Goal: Communication & Community: Answer question/provide support

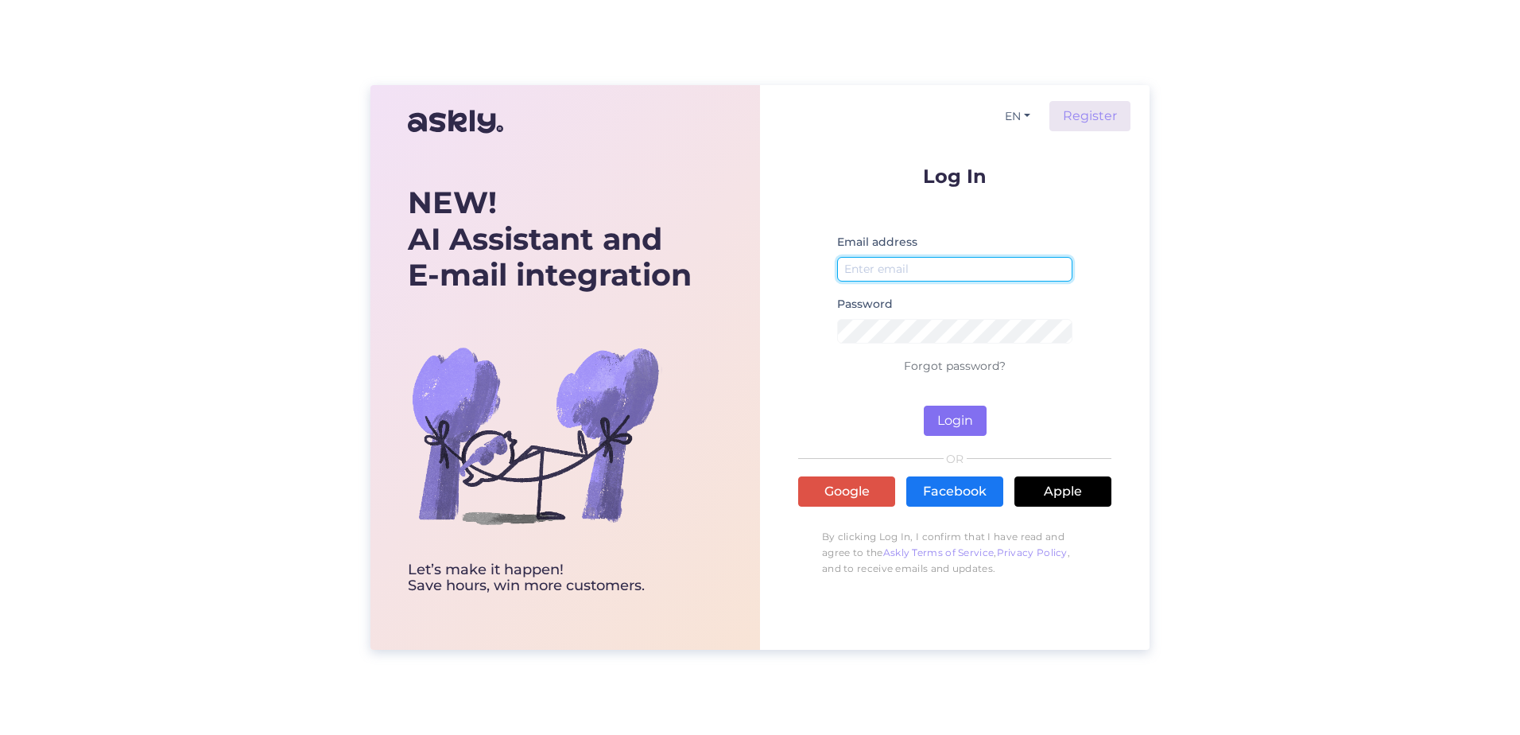
type input "[PERSON_NAME][EMAIL_ADDRESS][PERSON_NAME][DOMAIN_NAME]"
click at [973, 417] on button "Login" at bounding box center [955, 421] width 63 height 30
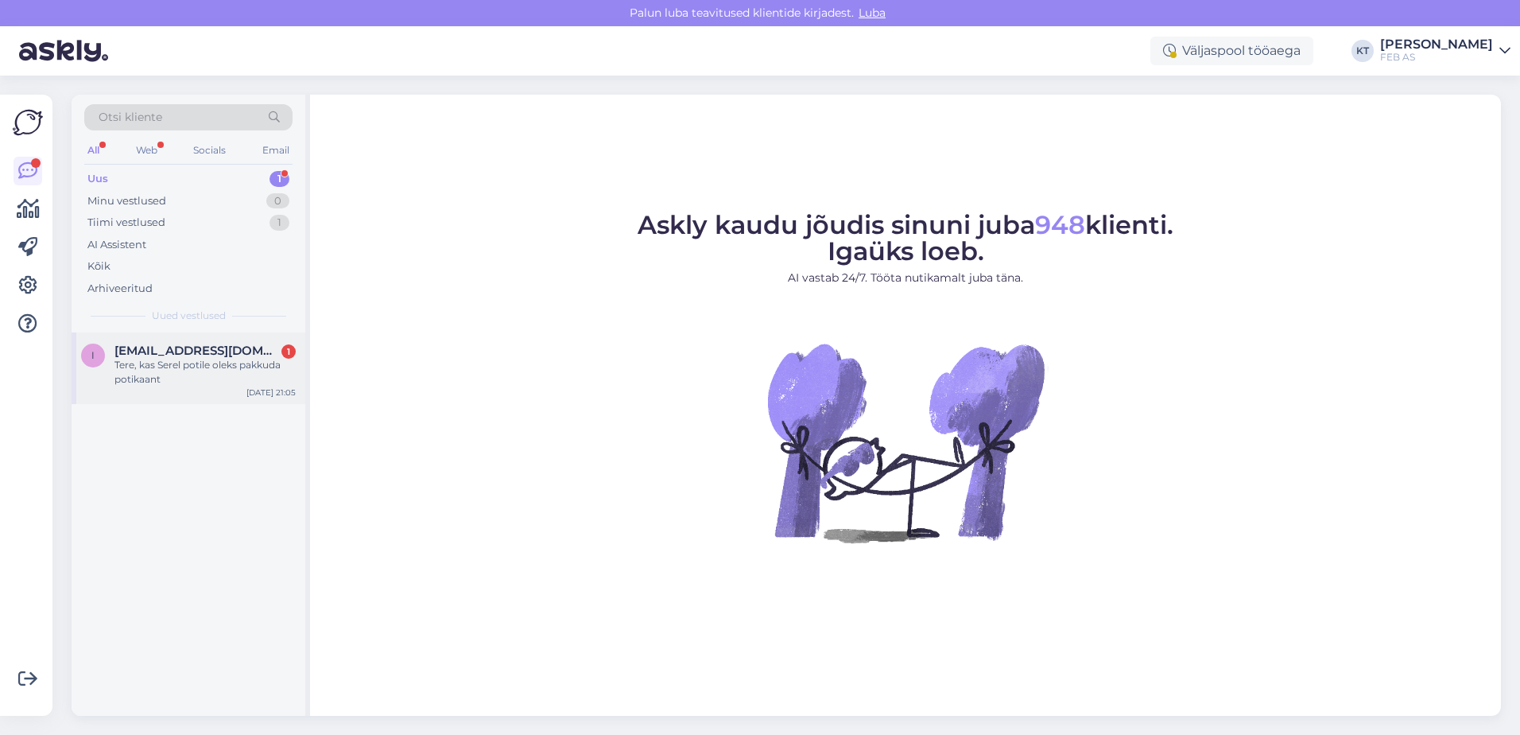
click at [211, 352] on span "[EMAIL_ADDRESS][DOMAIN_NAME]" at bounding box center [196, 350] width 165 height 14
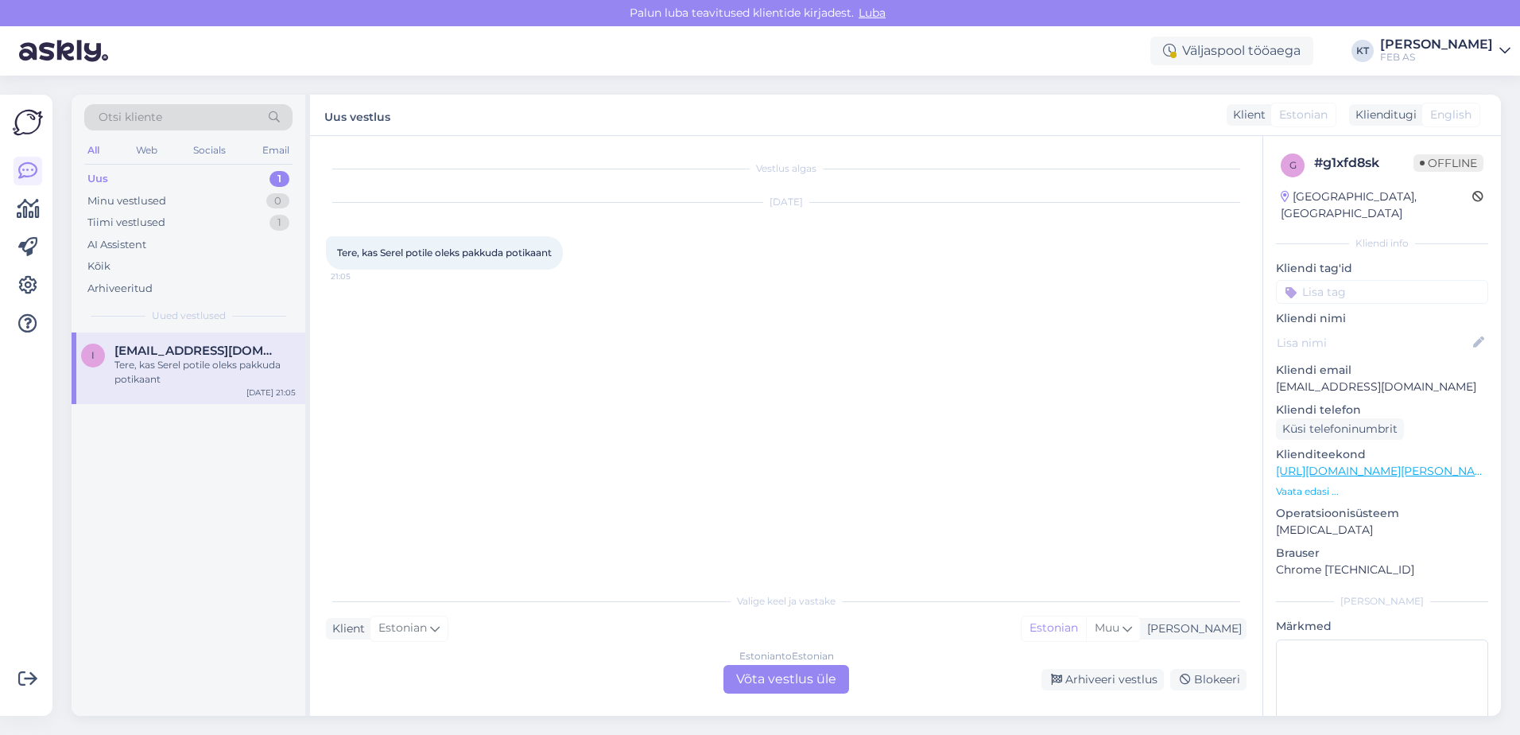
click at [756, 681] on div "Estonian to Estonian Võta vestlus üle" at bounding box center [787, 679] width 126 height 29
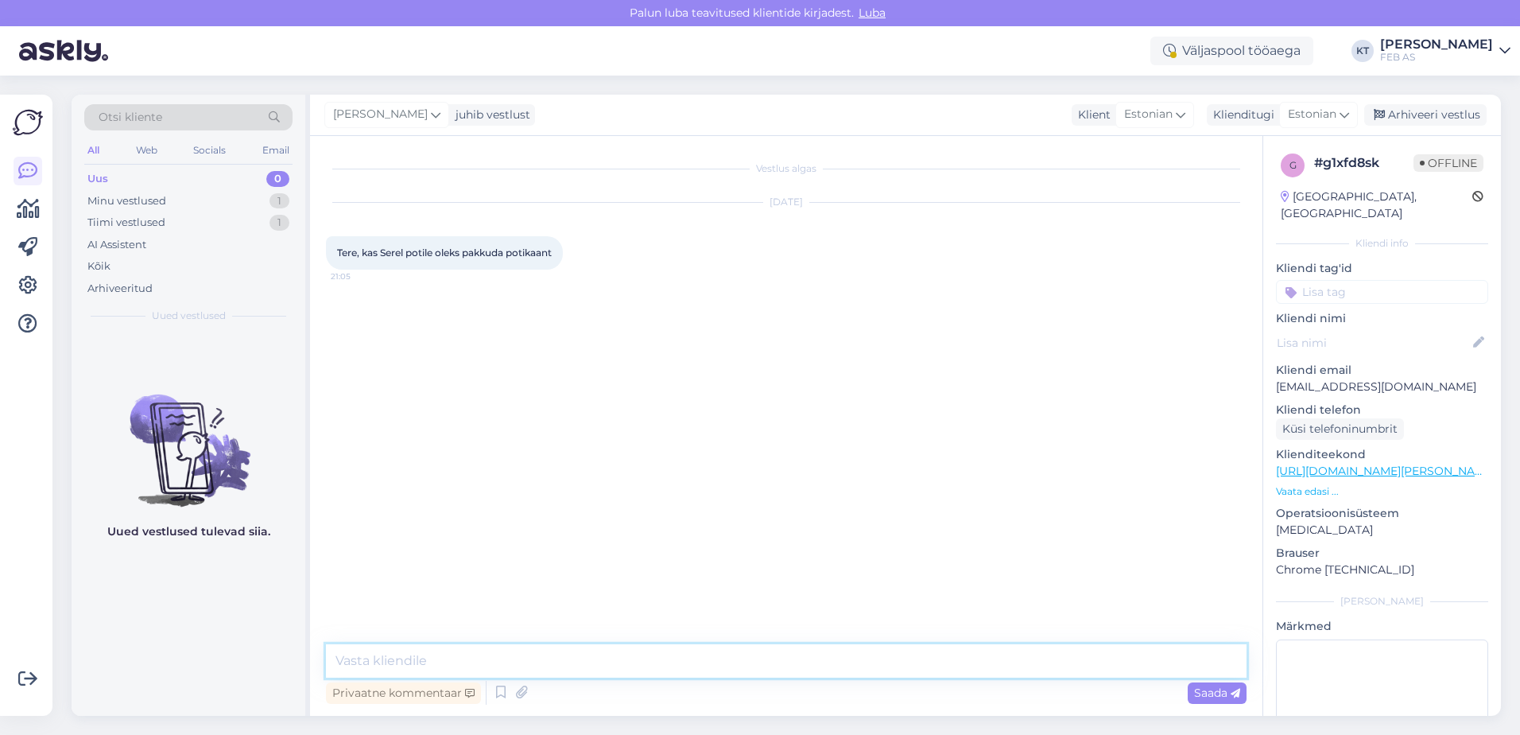
click at [529, 661] on textarea at bounding box center [786, 660] width 921 height 33
type textarea "Tere! Kahjuks laos ei ole, aga on võimalik tellida-"
drag, startPoint x: 660, startPoint y: 664, endPoint x: 180, endPoint y: 642, distance: 479.9
click at [181, 642] on div "Otsi kliente All Web Socials Email Uus 0 Minu vestlused 1 Tiimi vestlused 1 AI …" at bounding box center [787, 405] width 1430 height 621
click at [460, 650] on textarea at bounding box center [786, 660] width 921 height 33
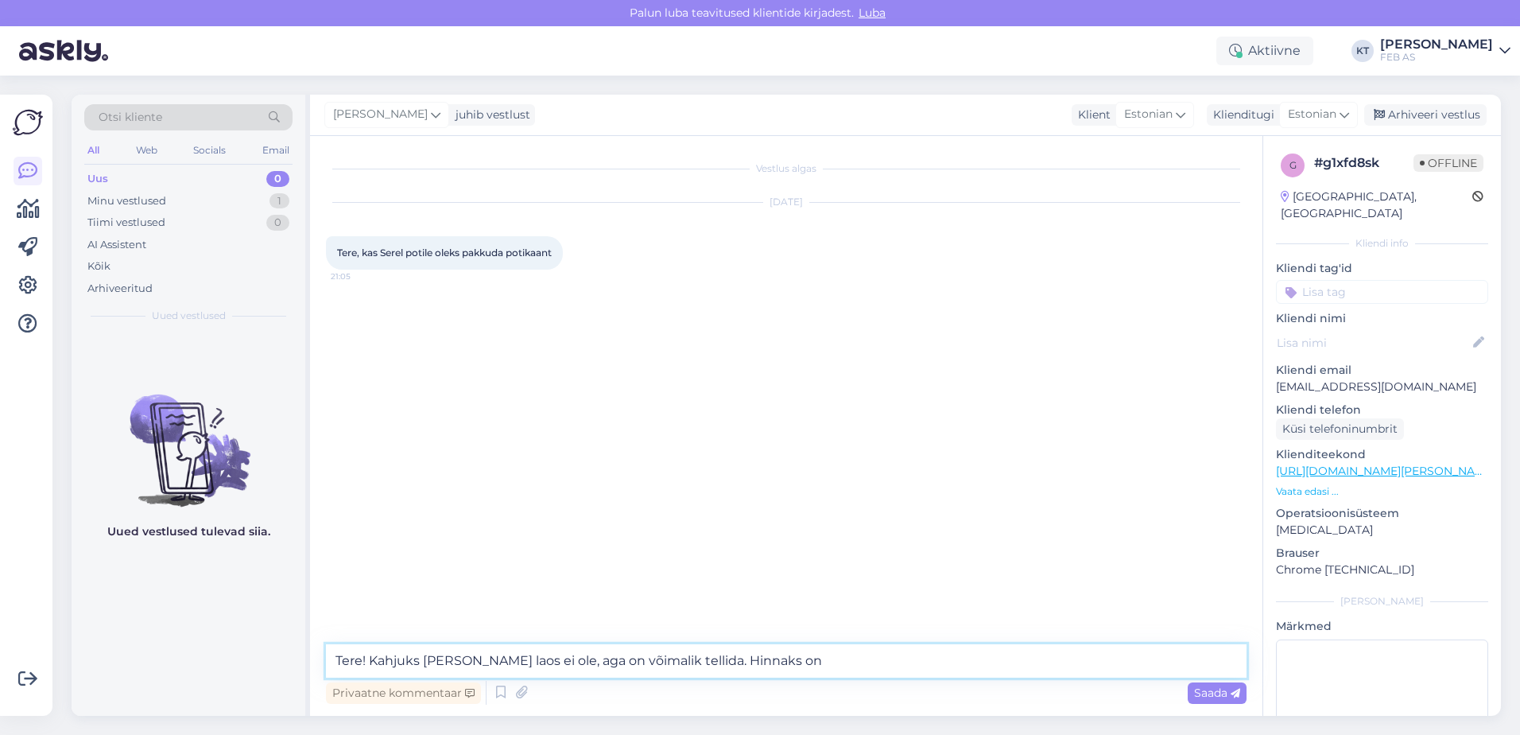
click at [898, 659] on textarea "Tere! Kahjuks [PERSON_NAME] laos ei ole, aga on võimalik tellida. Hinnaks on" at bounding box center [786, 660] width 921 height 33
click at [1234, 661] on textarea "Tere! Kahjuks [PERSON_NAME] laos ei ole, aga on võimalik tellida. [GEOGRAPHIC_D…" at bounding box center [786, 660] width 921 height 33
click at [424, 658] on textarea "Tere! Kahjuks [PERSON_NAME] laos ei ole, aga on võimalik tellida. [GEOGRAPHIC_D…" at bounding box center [786, 660] width 921 height 33
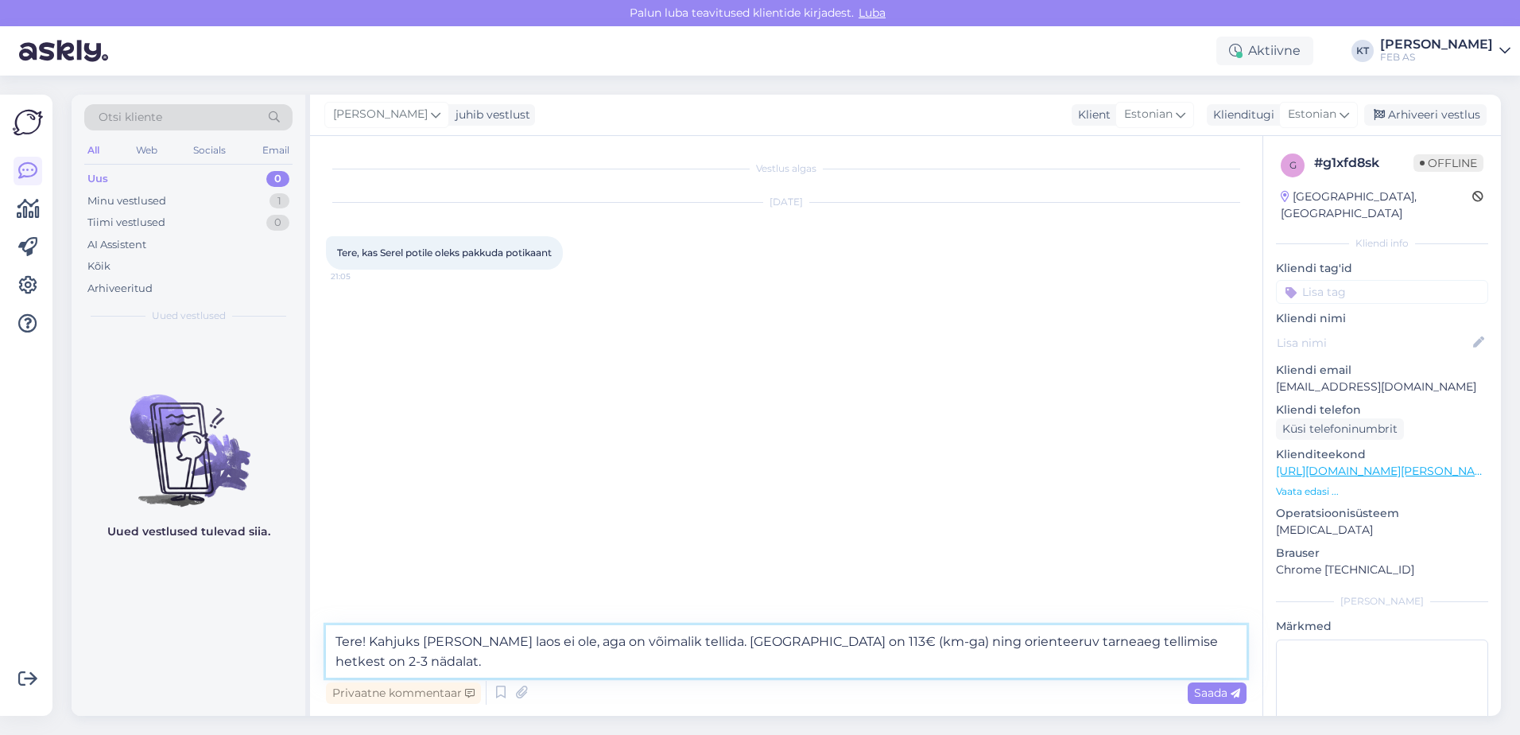
click at [491, 645] on textarea "Tere! Kahjuks [PERSON_NAME] laos ei ole, aga on võimalik tellida. [GEOGRAPHIC_D…" at bounding box center [786, 651] width 921 height 52
type textarea "Tere! Kahjuks [PERSON_NAME] kohe laos saadaval ei ole, aga on võimalik tellida.…"
click at [706, 665] on textarea "Tere! Kahjuks [PERSON_NAME] kohe laos saadaval ei ole, aga on võimalik tellida.…" at bounding box center [786, 651] width 921 height 52
click at [548, 660] on textarea "Tere! Kahjuks [PERSON_NAME] kohe laos saadaval ei ole, aga on võimalik tellida.…" at bounding box center [786, 651] width 921 height 52
